Goal: Information Seeking & Learning: Learn about a topic

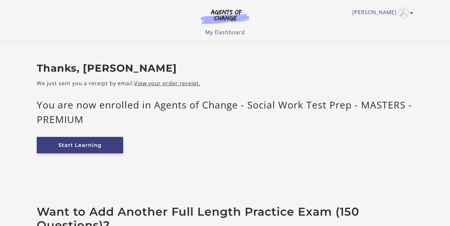
click at [55, 144] on link "Start Learning" at bounding box center [80, 145] width 86 height 16
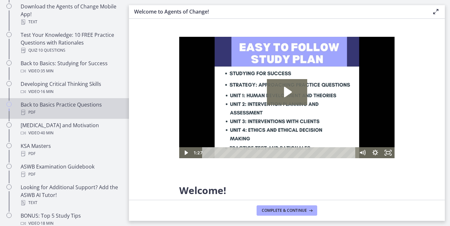
scroll to position [152, 0]
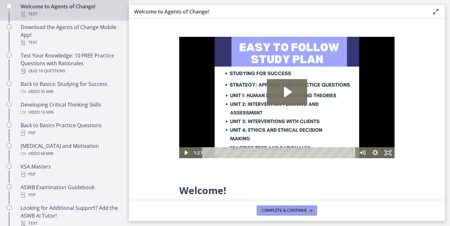
click at [269, 206] on button "Complete & continue" at bounding box center [287, 210] width 61 height 10
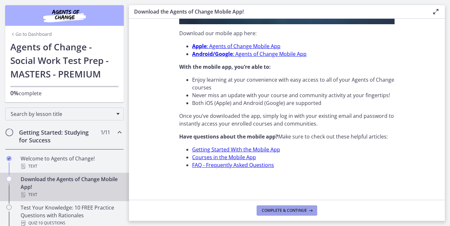
click at [278, 212] on span "Complete & continue" at bounding box center [284, 210] width 45 height 5
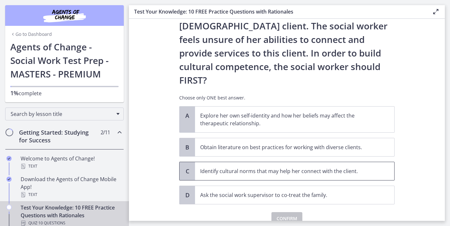
scroll to position [103, 0]
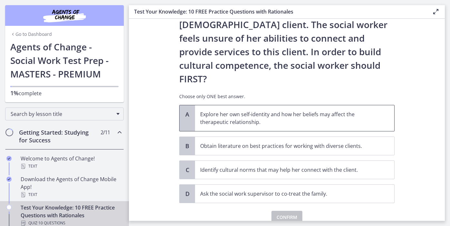
click at [340, 110] on p "Explore her own self-identity and how her beliefs may affect the therapeutic re…" at bounding box center [288, 117] width 176 height 15
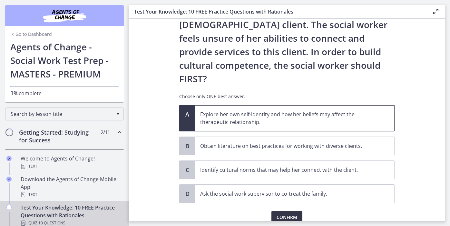
click at [279, 211] on button "Confirm" at bounding box center [287, 217] width 31 height 13
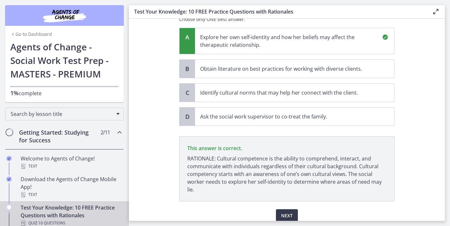
scroll to position [0, 0]
click at [291, 212] on span "Next" at bounding box center [287, 216] width 12 height 8
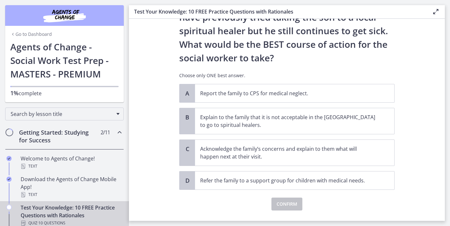
scroll to position [126, 0]
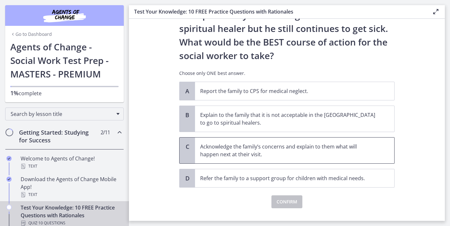
click at [302, 147] on p "Acknowledge the family’s concerns and explain to them what will happen next at …" at bounding box center [288, 150] width 176 height 15
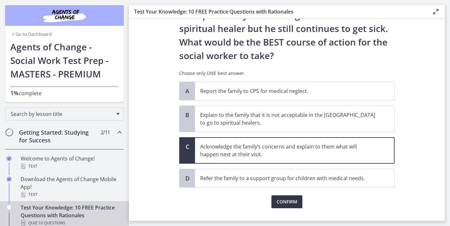
click at [277, 206] on button "Confirm" at bounding box center [287, 201] width 31 height 13
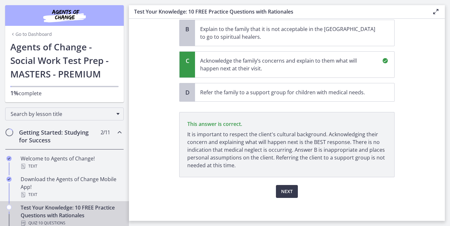
scroll to position [212, 0]
click at [285, 185] on button "Next" at bounding box center [287, 191] width 22 height 13
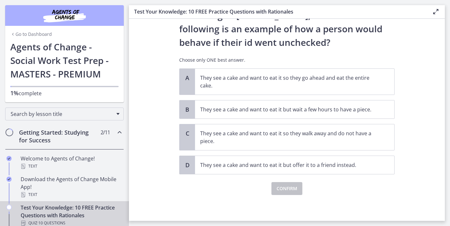
scroll to position [0, 0]
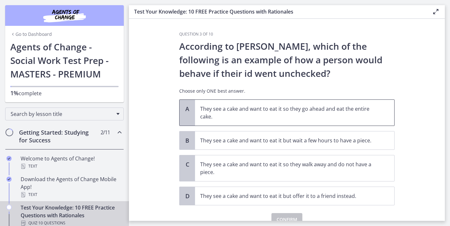
click at [266, 116] on p "They see a cake and want to eat it so they go ahead and eat the entire cake." at bounding box center [288, 112] width 176 height 15
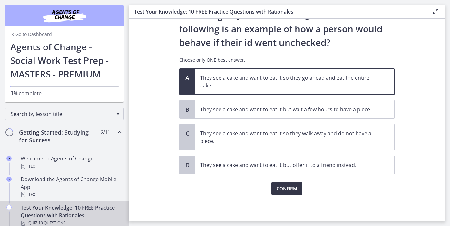
click at [281, 185] on span "Confirm" at bounding box center [287, 189] width 21 height 8
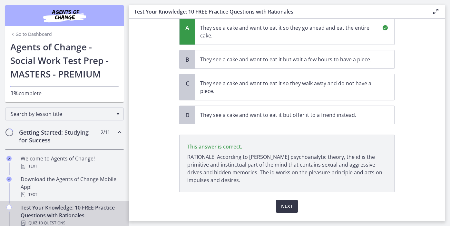
scroll to position [99, 0]
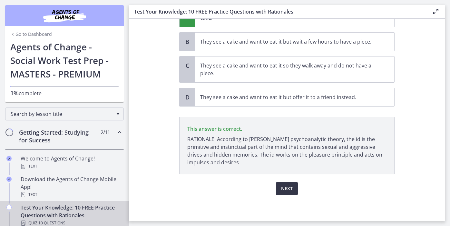
click at [283, 189] on span "Next" at bounding box center [287, 189] width 12 height 8
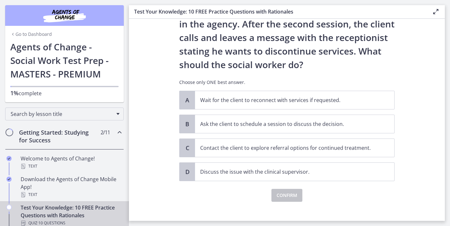
scroll to position [64, 0]
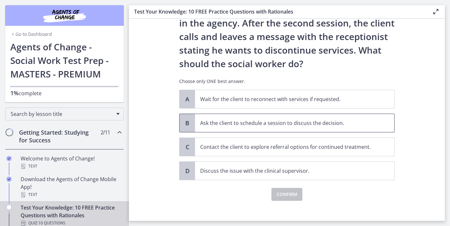
click at [294, 125] on p "Ask the client to schedule a session to discuss the decision." at bounding box center [288, 123] width 176 height 8
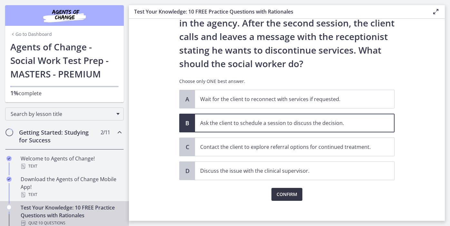
click at [288, 198] on span "Confirm" at bounding box center [287, 194] width 21 height 8
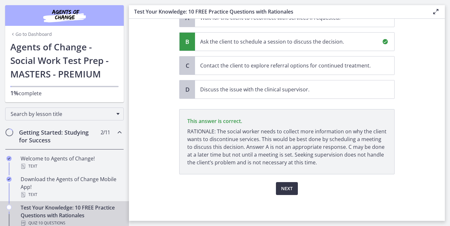
scroll to position [0, 0]
click at [284, 187] on span "Next" at bounding box center [287, 189] width 12 height 8
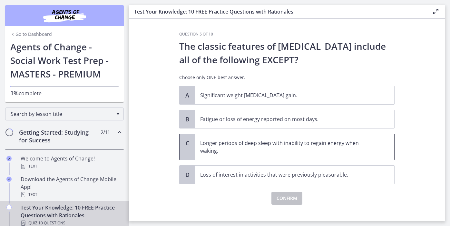
click at [337, 146] on p "Longer periods of deep sleep with inability to regain energy when waking." at bounding box center [288, 146] width 176 height 15
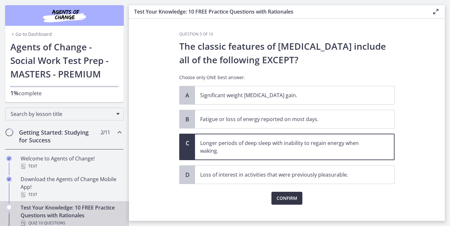
click at [287, 199] on span "Confirm" at bounding box center [287, 198] width 21 height 8
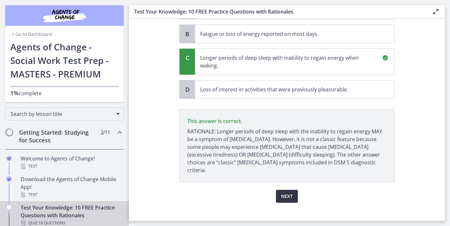
click at [282, 192] on span "Next" at bounding box center [287, 196] width 12 height 8
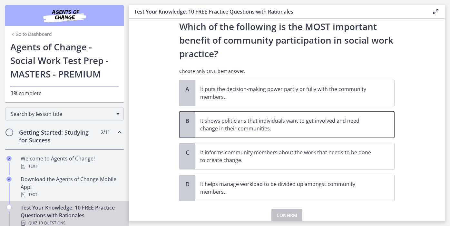
scroll to position [22, 0]
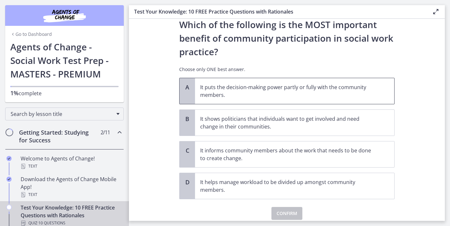
click at [308, 93] on p "It puts the decision-making power partly or fully with the community members." at bounding box center [288, 90] width 176 height 15
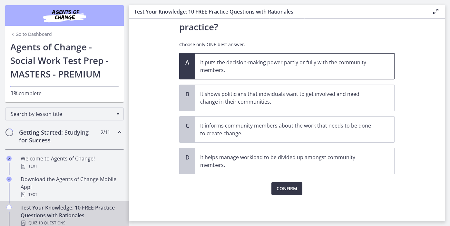
click at [287, 185] on span "Confirm" at bounding box center [287, 189] width 21 height 8
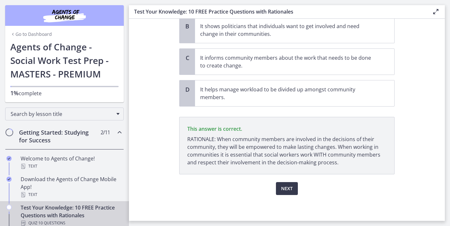
scroll to position [0, 0]
click at [285, 187] on span "Next" at bounding box center [287, 189] width 12 height 8
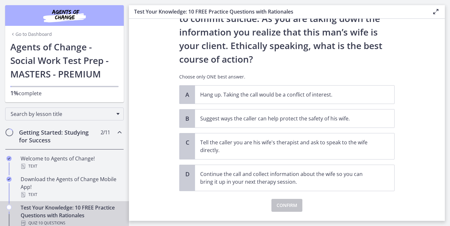
scroll to position [86, 0]
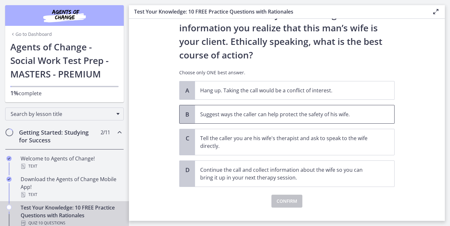
click at [350, 116] on p "Suggest ways the caller can help protect the safety of his wife." at bounding box center [288, 114] width 176 height 8
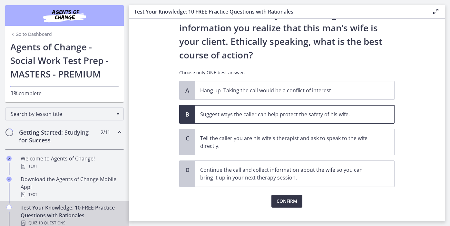
click at [288, 203] on span "Confirm" at bounding box center [287, 201] width 21 height 8
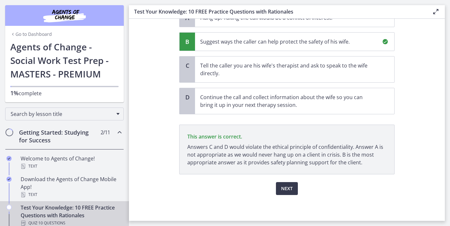
scroll to position [0, 0]
click at [294, 187] on button "Next" at bounding box center [287, 188] width 22 height 13
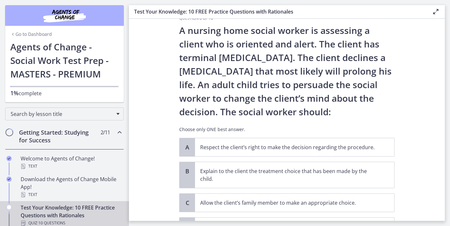
scroll to position [18, 0]
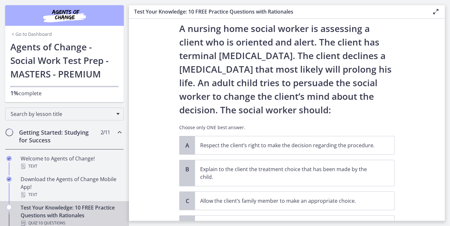
click at [434, 14] on icon at bounding box center [436, 12] width 8 height 8
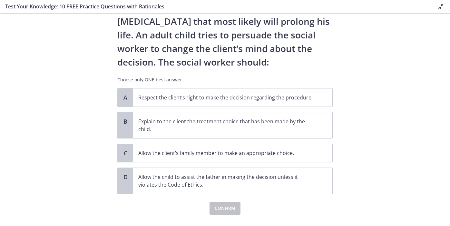
scroll to position [65, 0]
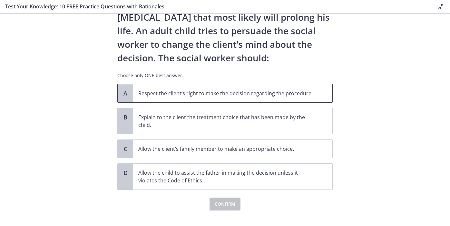
click at [312, 86] on span "Respect the client’s right to make the decision regarding the procedure." at bounding box center [232, 93] width 199 height 18
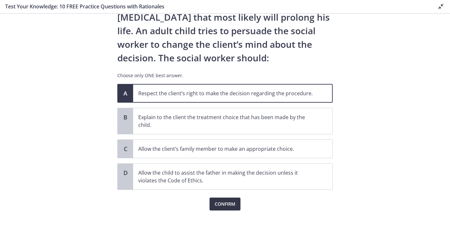
click at [226, 199] on button "Confirm" at bounding box center [225, 203] width 31 height 13
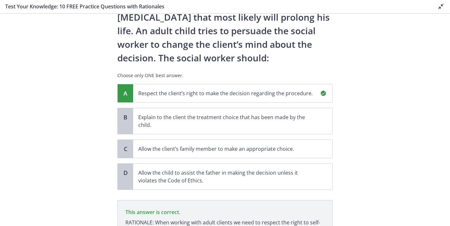
scroll to position [143, 0]
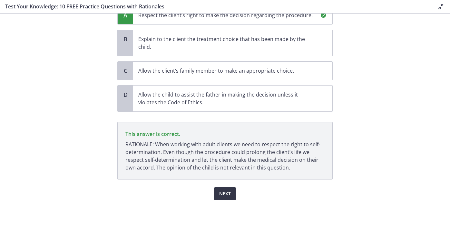
click at [227, 191] on span "Next" at bounding box center [225, 194] width 12 height 8
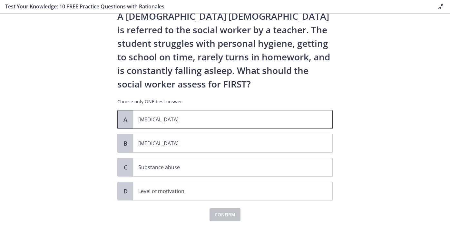
scroll to position [24, 0]
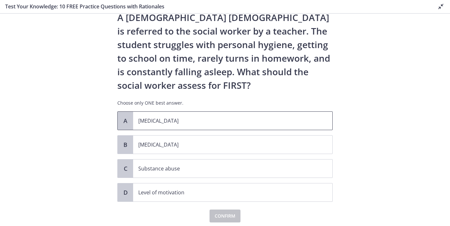
click at [240, 112] on span "[MEDICAL_DATA]" at bounding box center [232, 121] width 199 height 18
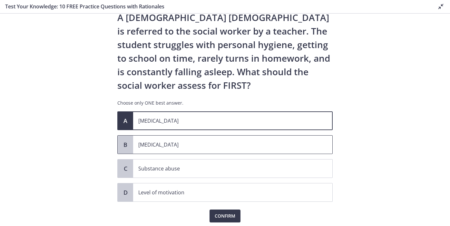
click at [232, 139] on span "[MEDICAL_DATA]" at bounding box center [232, 145] width 199 height 18
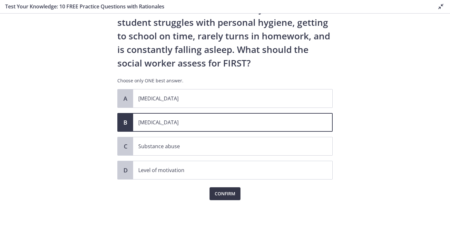
click at [227, 192] on span "Confirm" at bounding box center [225, 194] width 21 height 8
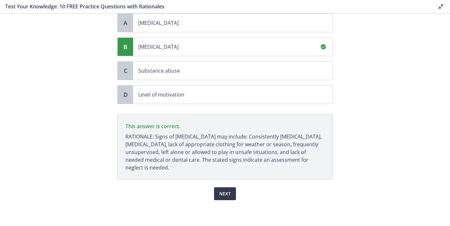
scroll to position [0, 0]
click at [223, 190] on span "Next" at bounding box center [225, 194] width 12 height 8
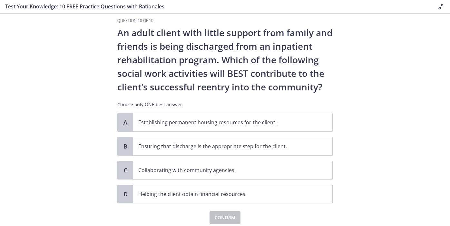
scroll to position [10, 0]
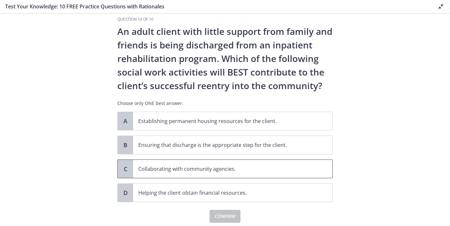
click at [240, 166] on p "Collaborating with community agencies." at bounding box center [226, 169] width 176 height 8
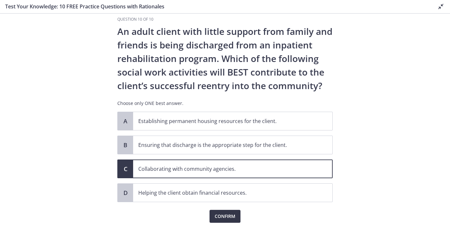
click at [222, 213] on span "Confirm" at bounding box center [225, 216] width 21 height 8
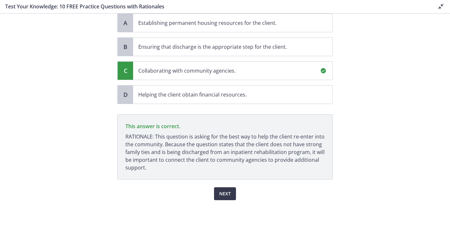
scroll to position [0, 0]
click at [225, 197] on span "Next" at bounding box center [225, 194] width 12 height 8
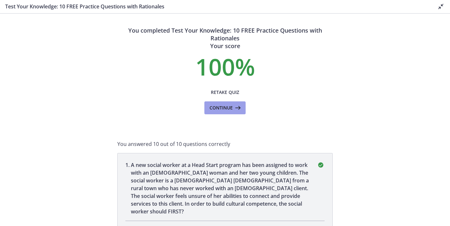
click at [229, 113] on button "Continue" at bounding box center [225, 107] width 41 height 13
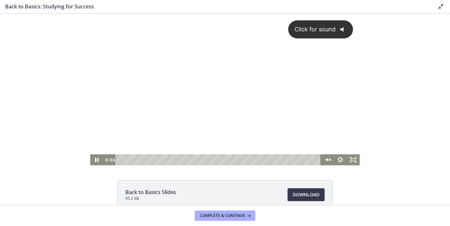
click at [233, 90] on div "Click for sound @keyframes VOLUME_SMALL_WAVE_FLASH { 0% { opacity: 0; } 33% { o…" at bounding box center [225, 84] width 270 height 141
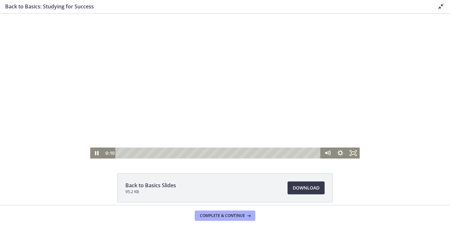
click at [234, 103] on div at bounding box center [225, 83] width 270 height 152
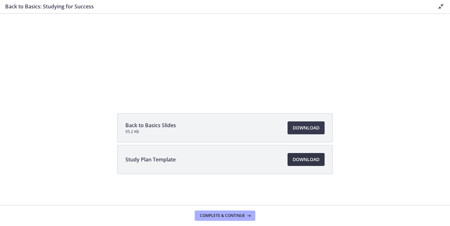
click at [300, 159] on span "Download Opens in a new window" at bounding box center [306, 160] width 27 height 8
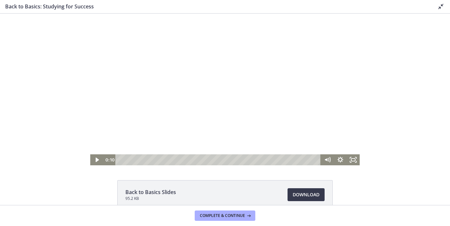
click at [217, 80] on div at bounding box center [225, 90] width 270 height 152
click at [349, 160] on icon "Fullscreen" at bounding box center [353, 159] width 13 height 11
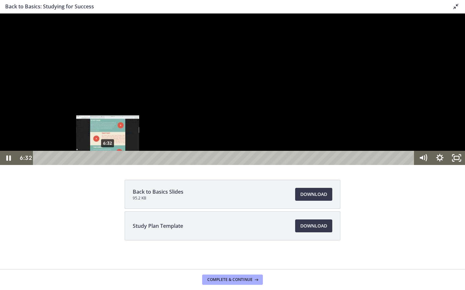
click at [108, 165] on div "6:32" at bounding box center [224, 158] width 371 height 14
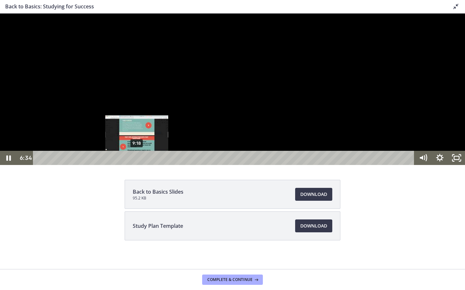
click at [138, 165] on div "9:18" at bounding box center [224, 158] width 371 height 14
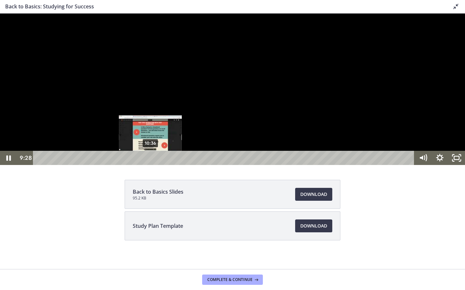
click at [155, 165] on div "10:36" at bounding box center [224, 158] width 371 height 14
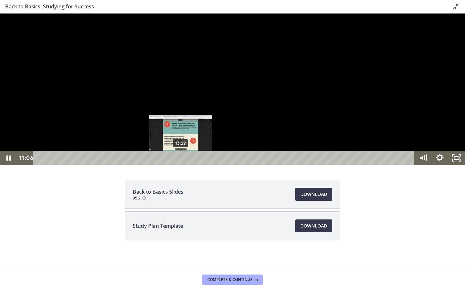
click at [181, 165] on div "13:29" at bounding box center [224, 158] width 371 height 14
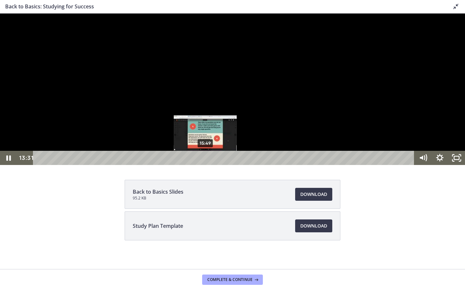
click at [208, 165] on div "15:49" at bounding box center [224, 158] width 371 height 14
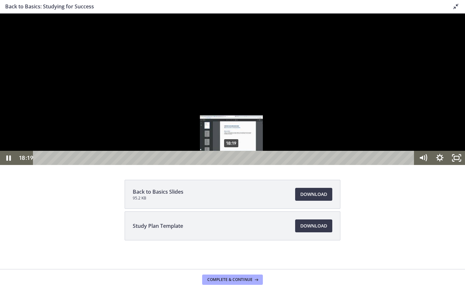
click at [231, 165] on div "18:19" at bounding box center [224, 158] width 371 height 14
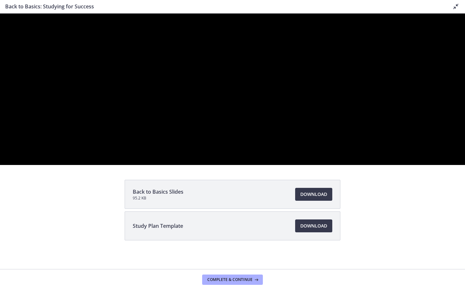
click at [158, 85] on div at bounding box center [232, 90] width 465 height 152
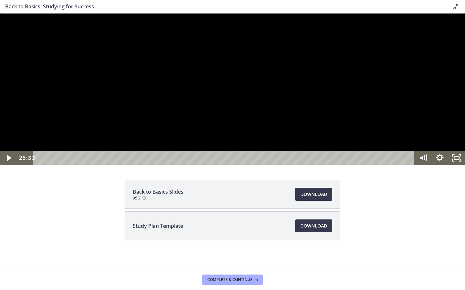
click at [158, 85] on div at bounding box center [232, 90] width 465 height 152
click at [450, 167] on icon "Unfullscreen" at bounding box center [456, 158] width 20 height 17
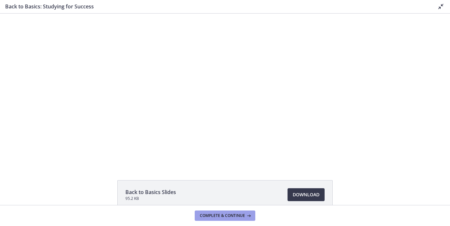
click at [239, 214] on span "Complete & continue" at bounding box center [222, 215] width 45 height 5
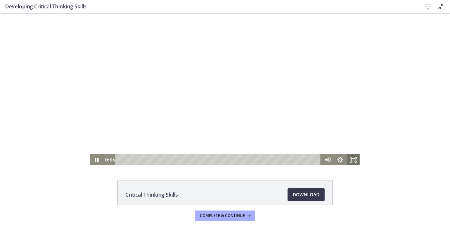
click at [355, 158] on rect "Fullscreen" at bounding box center [354, 159] width 4 height 3
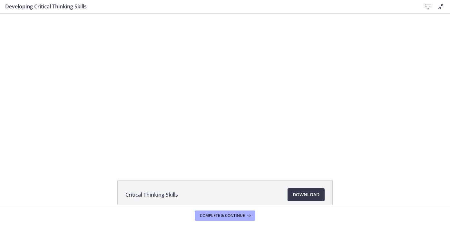
click at [33, 5] on h3 "Developing Critical Thinking Skills" at bounding box center [208, 7] width 407 height 8
click at [446, 8] on div "Developing Critical Thinking Skills Download Disable fullscreen" at bounding box center [225, 7] width 450 height 14
click at [440, 8] on icon at bounding box center [442, 7] width 8 height 8
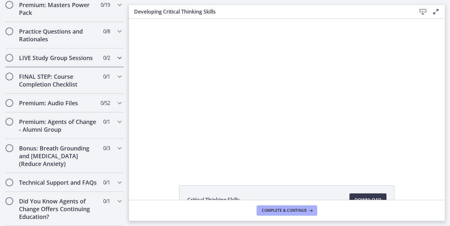
click at [110, 57] on div "LIVE Study Group Sessions 0 / 2 Completed" at bounding box center [64, 57] width 119 height 19
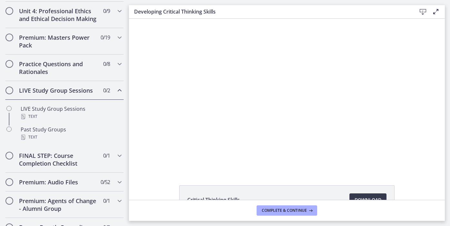
scroll to position [286, 0]
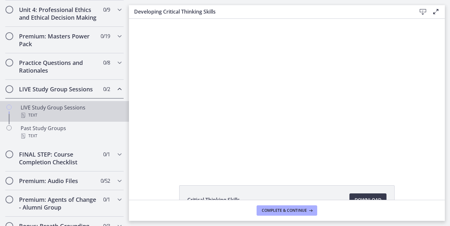
click at [57, 112] on div "Text" at bounding box center [71, 115] width 101 height 8
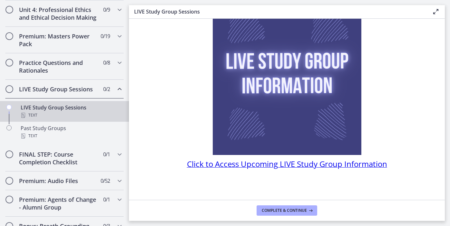
scroll to position [53, 0]
click at [264, 163] on span "Click to Access Upcoming LIVE Study Group Information" at bounding box center [287, 163] width 200 height 11
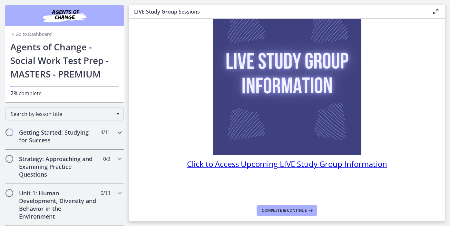
scroll to position [0, 0]
click at [107, 135] on span "4 / 11 Completed" at bounding box center [105, 132] width 9 height 8
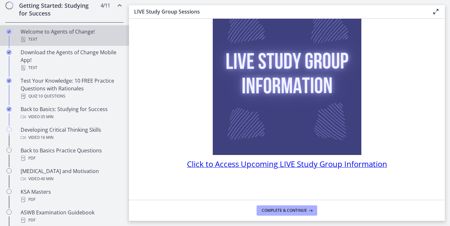
scroll to position [128, 0]
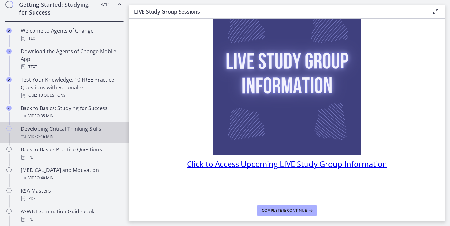
click at [52, 131] on div "Developing Critical Thinking Skills Video · 16 min" at bounding box center [71, 132] width 101 height 15
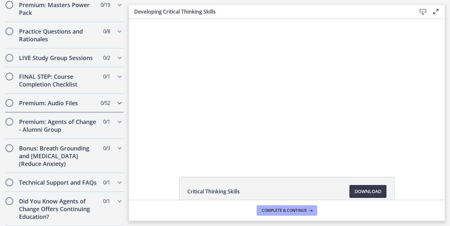
click at [118, 101] on icon "Chapters" at bounding box center [120, 103] width 8 height 8
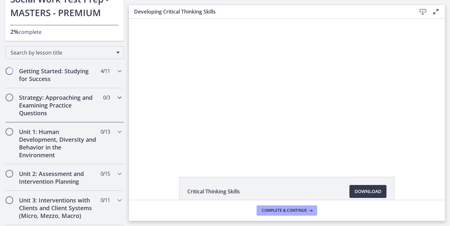
scroll to position [60, 0]
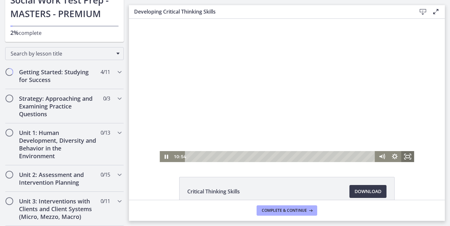
click at [411, 157] on icon "Fullscreen" at bounding box center [408, 156] width 13 height 11
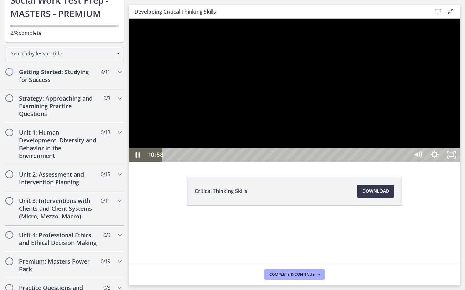
click at [450, 110] on div at bounding box center [294, 90] width 330 height 143
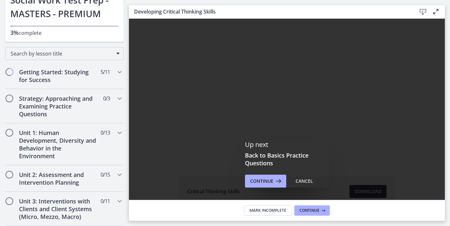
scroll to position [0, 0]
click at [378, 79] on div at bounding box center [287, 145] width 316 height 253
click at [366, 153] on div at bounding box center [287, 145] width 316 height 253
drag, startPoint x: 333, startPoint y: 237, endPoint x: 531, endPoint y: 243, distance: 198.6
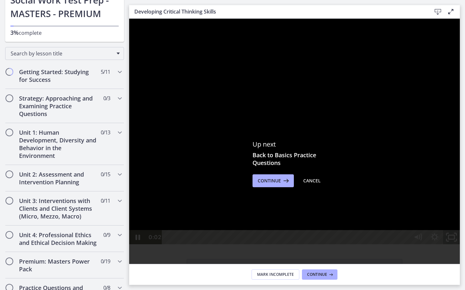
click at [450, 226] on icon "Unfullscreen" at bounding box center [451, 237] width 20 height 17
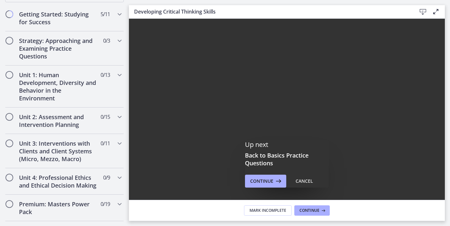
scroll to position [134, 0]
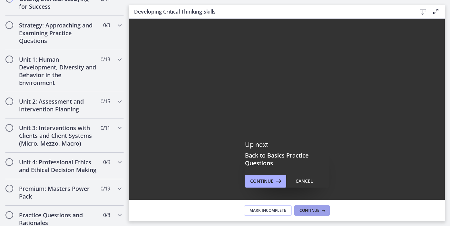
click at [306, 210] on span "Continue" at bounding box center [310, 210] width 20 height 5
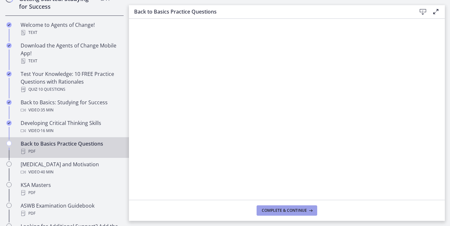
click at [276, 215] on button "Complete & continue" at bounding box center [287, 210] width 61 height 10
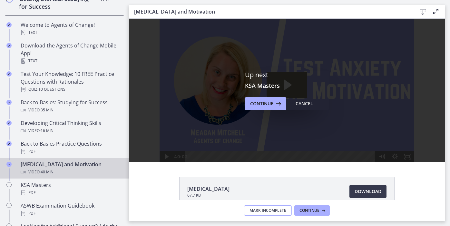
click at [280, 215] on button "Mark Incomplete" at bounding box center [268, 210] width 48 height 10
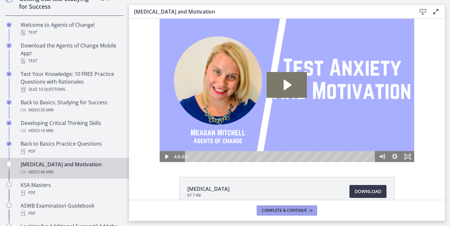
click at [293, 209] on span "Complete & continue" at bounding box center [284, 210] width 45 height 5
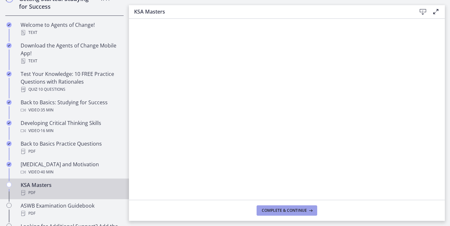
click at [279, 211] on span "Complete & continue" at bounding box center [284, 210] width 45 height 5
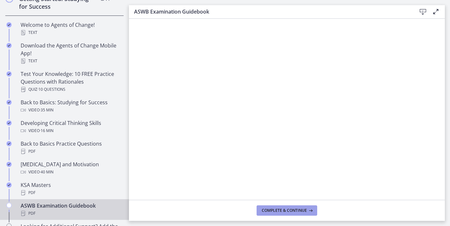
click at [274, 208] on span "Complete & continue" at bounding box center [284, 210] width 45 height 5
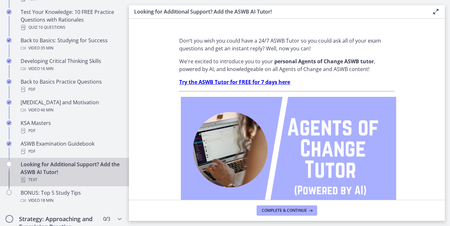
scroll to position [194, 0]
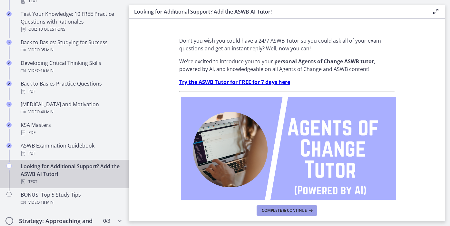
click at [290, 214] on button "Complete & continue" at bounding box center [287, 210] width 61 height 10
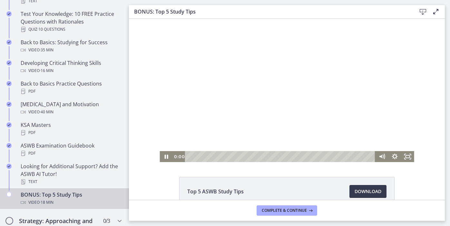
click at [277, 96] on div at bounding box center [287, 90] width 255 height 143
click at [406, 155] on icon "Fullscreen" at bounding box center [407, 156] width 15 height 13
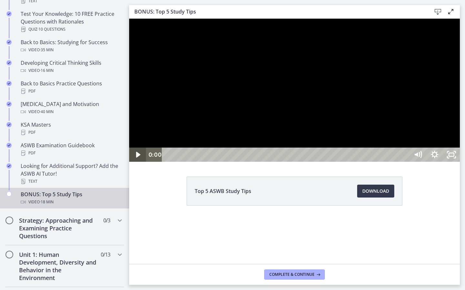
click at [137, 158] on icon "Play Video" at bounding box center [138, 155] width 4 height 6
click at [450, 162] on icon "Unfullscreen" at bounding box center [451, 155] width 17 height 14
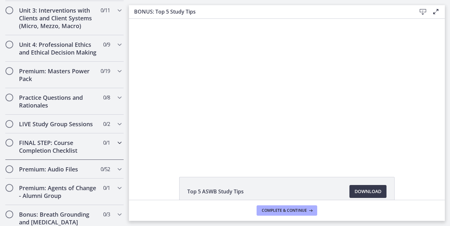
scroll to position [506, 0]
click at [118, 97] on icon "Chapters" at bounding box center [120, 98] width 8 height 8
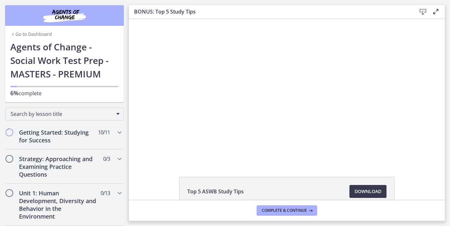
scroll to position [0, 0]
click at [115, 134] on div "Getting Started: Studying for Success 10 / 11 Completed" at bounding box center [64, 136] width 119 height 26
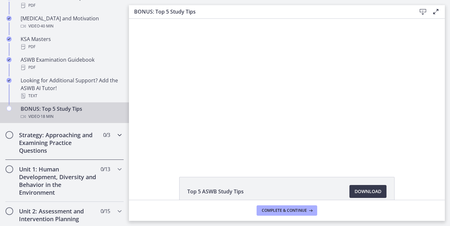
click at [116, 134] on icon "Chapters" at bounding box center [120, 135] width 8 height 8
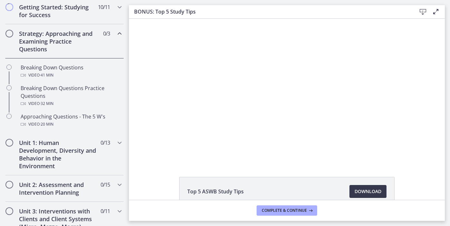
scroll to position [126, 0]
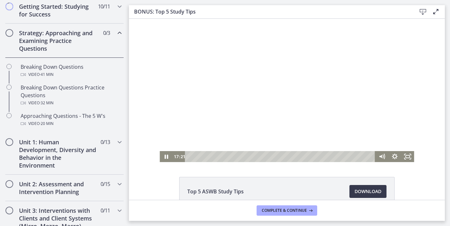
click at [285, 89] on div at bounding box center [287, 90] width 255 height 143
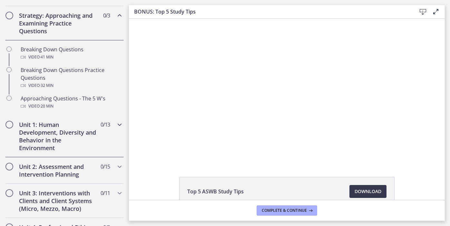
scroll to position [145, 0]
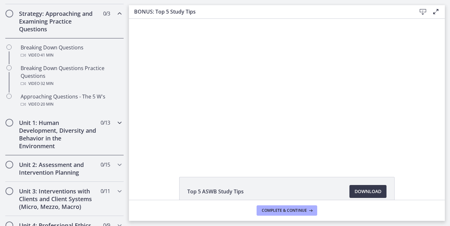
click at [53, 135] on h2 "Unit 1: Human Development, Diversity and Behavior in the Environment" at bounding box center [58, 134] width 79 height 31
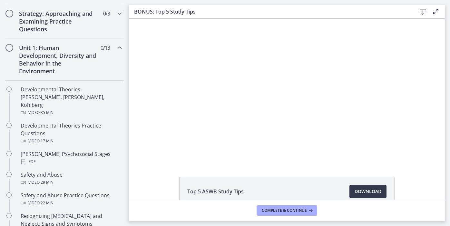
click at [39, 62] on h2 "Unit 1: Human Development, Diversity and Behavior in the Environment" at bounding box center [58, 59] width 79 height 31
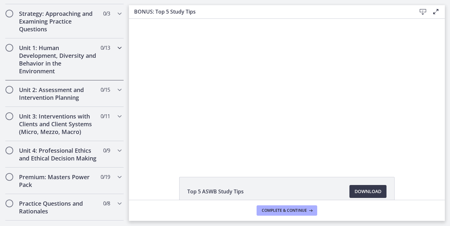
click at [42, 65] on h2 "Unit 1: Human Development, Diversity and Behavior in the Environment" at bounding box center [58, 59] width 79 height 31
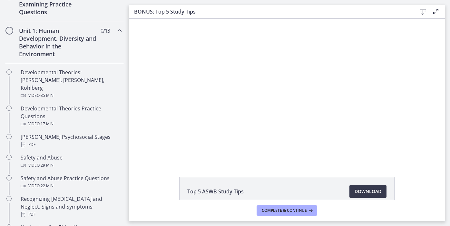
scroll to position [158, 0]
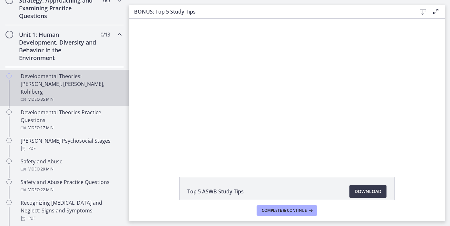
click at [61, 96] on div "Video · 35 min" at bounding box center [71, 100] width 101 height 8
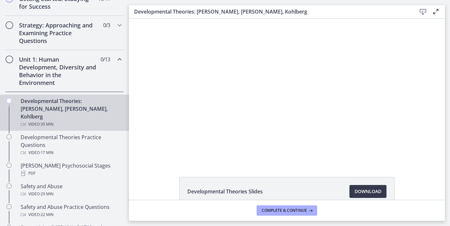
scroll to position [130, 0]
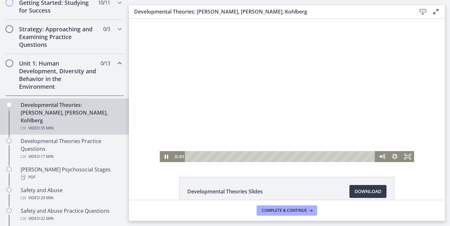
click at [274, 90] on div at bounding box center [287, 90] width 255 height 143
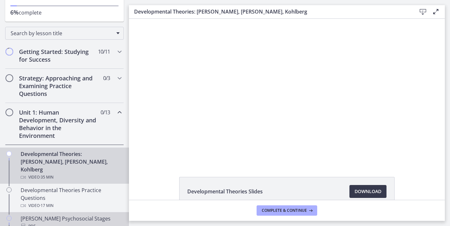
scroll to position [75, 0]
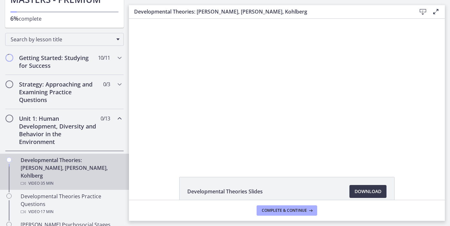
click at [12, 121] on span "Chapters" at bounding box center [9, 119] width 8 height 8
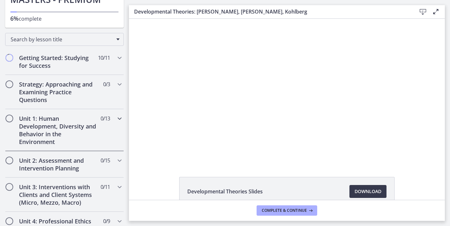
click at [8, 120] on span "Chapters" at bounding box center [9, 118] width 6 height 6
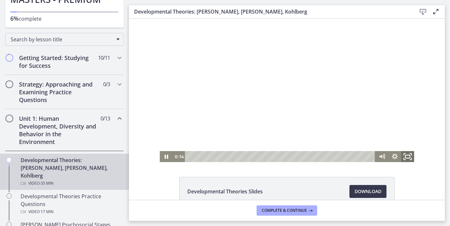
click at [408, 156] on icon "Fullscreen" at bounding box center [407, 156] width 15 height 13
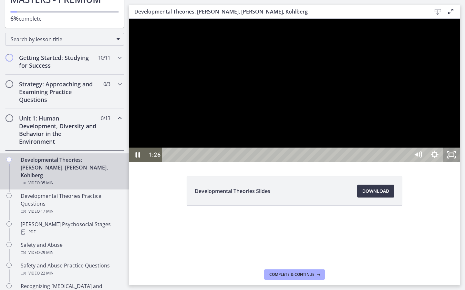
click at [450, 162] on icon "Unfullscreen" at bounding box center [451, 155] width 17 height 14
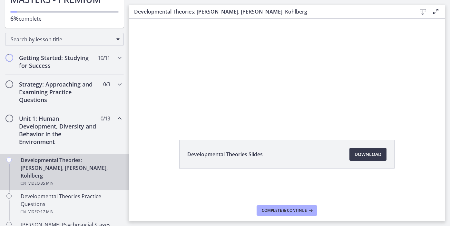
scroll to position [0, 0]
click at [365, 154] on span "Download Opens in a new window" at bounding box center [368, 154] width 27 height 8
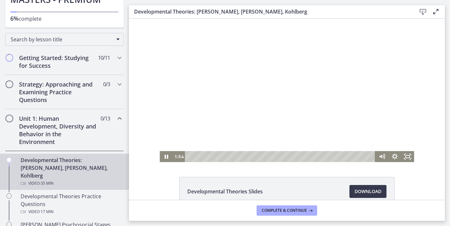
click at [272, 118] on div at bounding box center [287, 90] width 255 height 143
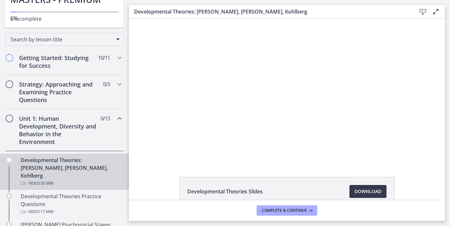
click at [438, 16] on div "Developmental Theories: [PERSON_NAME], [PERSON_NAME], Kohlberg Download Enable …" at bounding box center [287, 12] width 316 height 14
click at [422, 13] on icon at bounding box center [424, 12] width 8 height 8
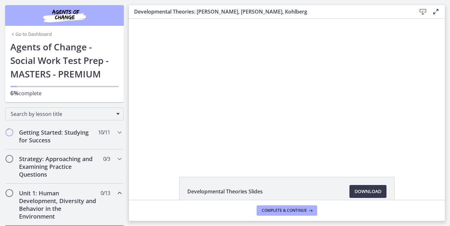
click at [440, 13] on div "Developmental Theories: [PERSON_NAME], [PERSON_NAME], Kohlberg Download Enable …" at bounding box center [287, 12] width 316 height 14
click at [437, 13] on icon at bounding box center [436, 12] width 8 height 8
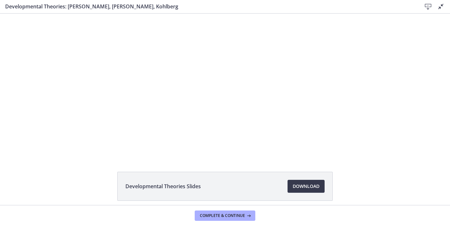
click at [446, 5] on div "Developmental Theories: [PERSON_NAME], [PERSON_NAME], Kohlberg Download Disable…" at bounding box center [225, 7] width 450 height 14
click at [440, 8] on icon at bounding box center [442, 7] width 8 height 8
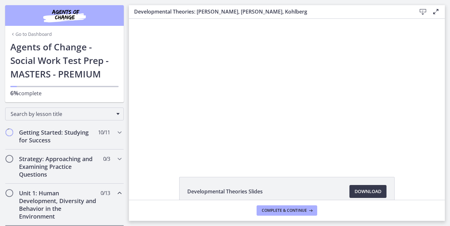
click at [42, 32] on link "Go to Dashboard" at bounding box center [31, 34] width 42 height 6
